Goal: Information Seeking & Learning: Learn about a topic

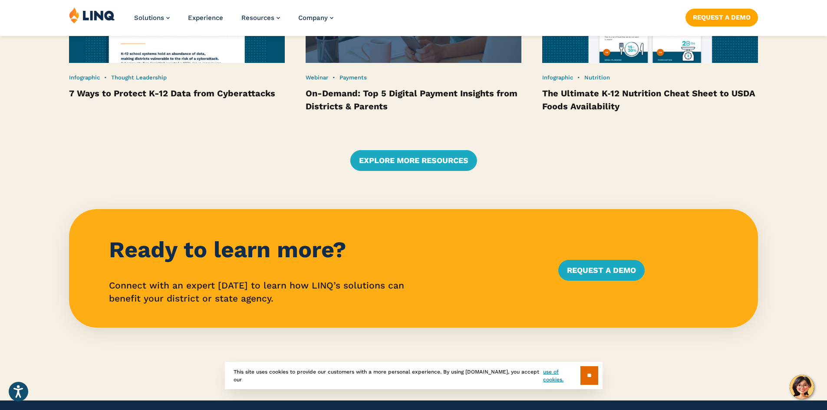
scroll to position [2085, 0]
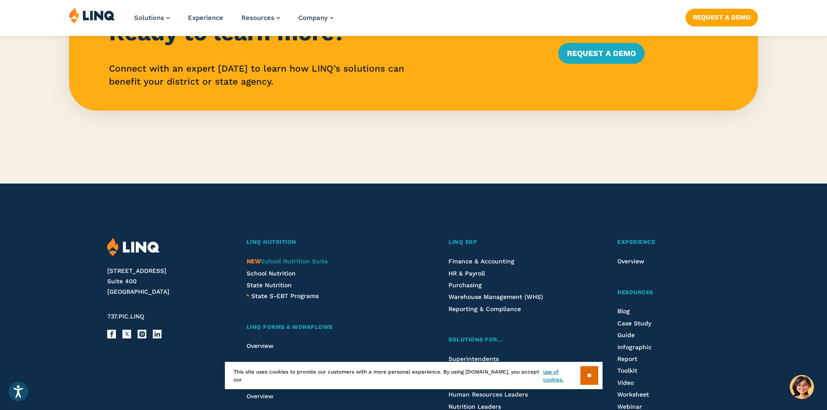
click at [309, 263] on span "NEW School Nutrition Suite" at bounding box center [287, 261] width 81 height 7
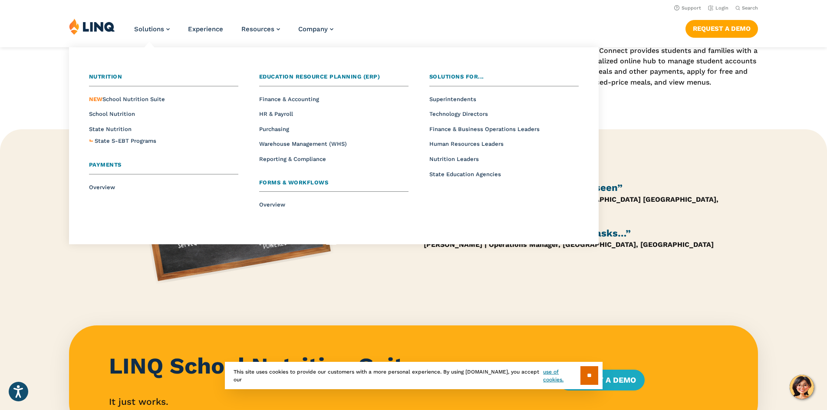
scroll to position [478, 0]
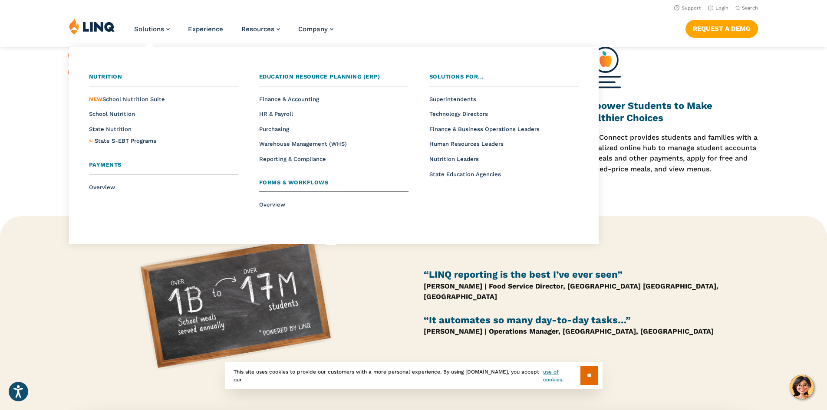
click at [114, 108] on li "School Nutrition" at bounding box center [163, 113] width 149 height 11
click at [117, 113] on span "School Nutrition" at bounding box center [112, 114] width 46 height 7
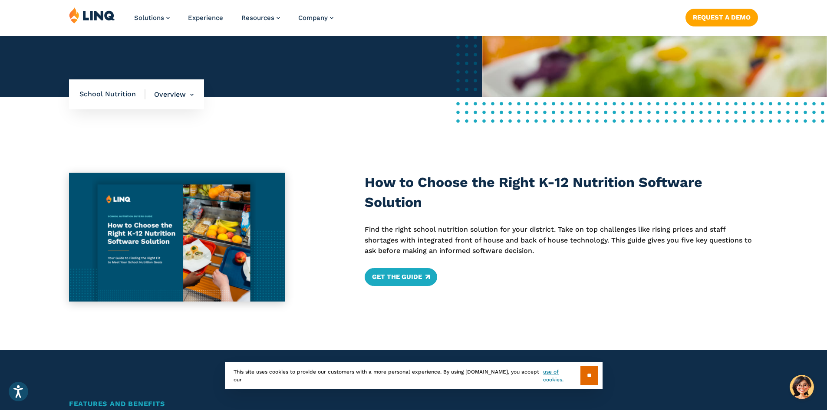
scroll to position [565, 0]
